Goal: Information Seeking & Learning: Learn about a topic

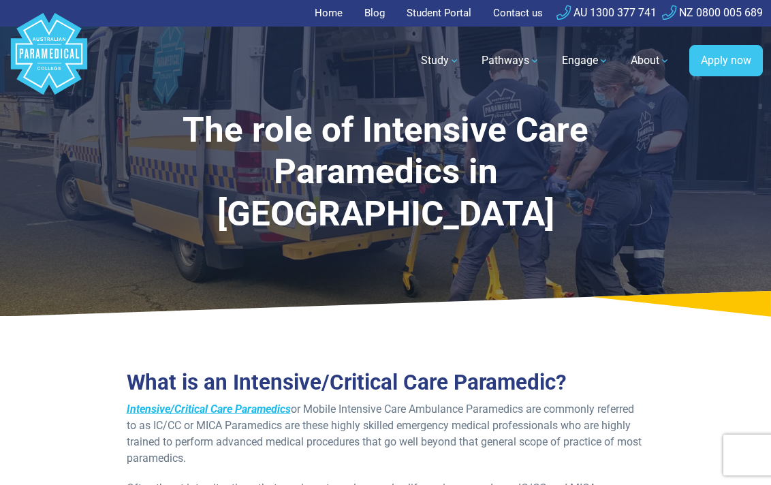
click at [260, 402] on strong "Intensive/Critical Care Paramedics" at bounding box center [209, 408] width 164 height 13
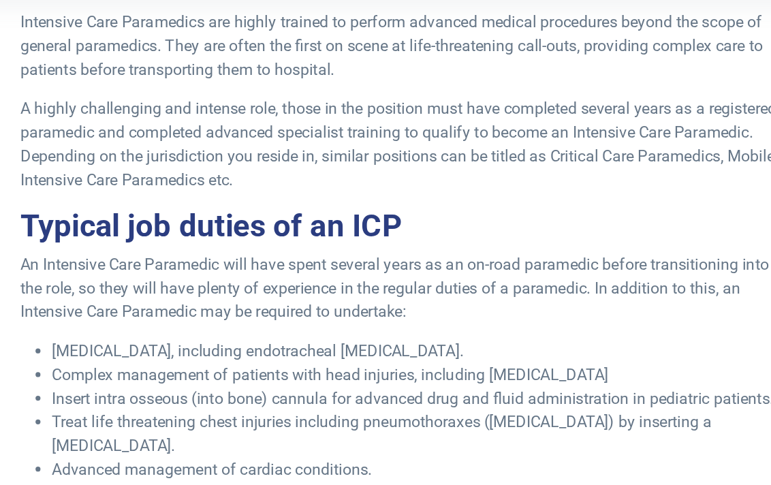
scroll to position [493, 0]
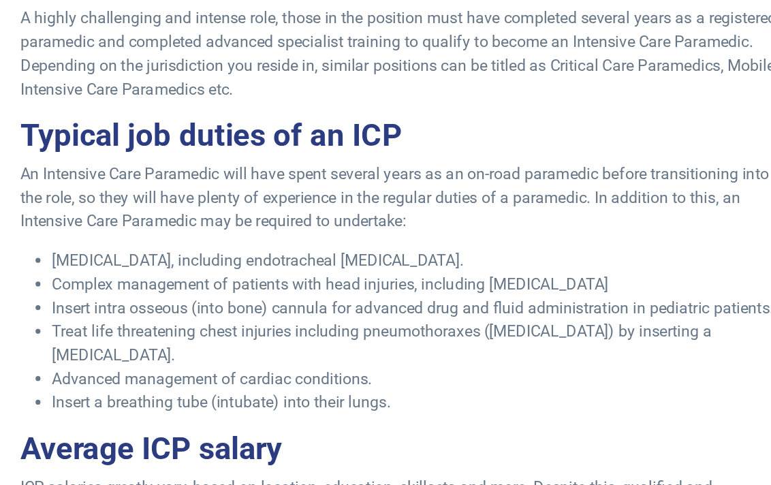
click at [449, 165] on h2 "Typical job duties of an ICP" at bounding box center [386, 158] width 532 height 26
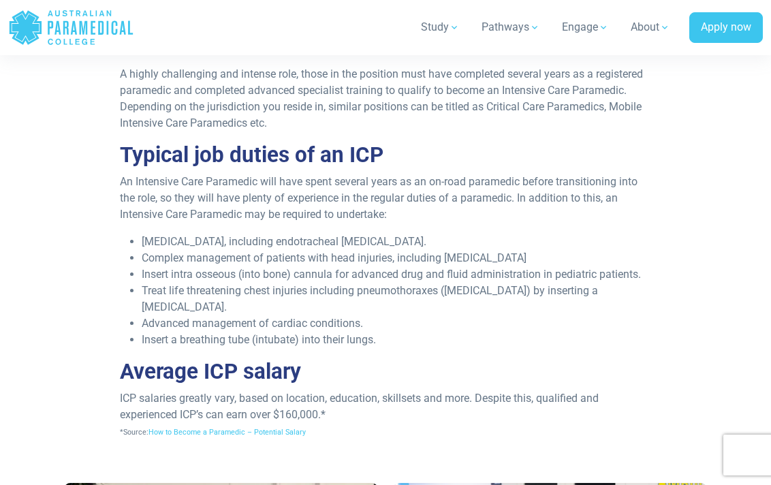
scroll to position [526, 0]
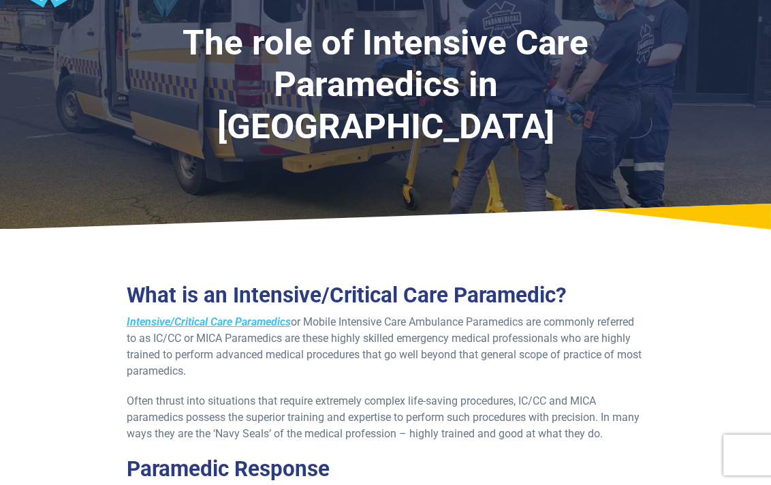
scroll to position [89, 0]
